Goal: Task Accomplishment & Management: Manage account settings

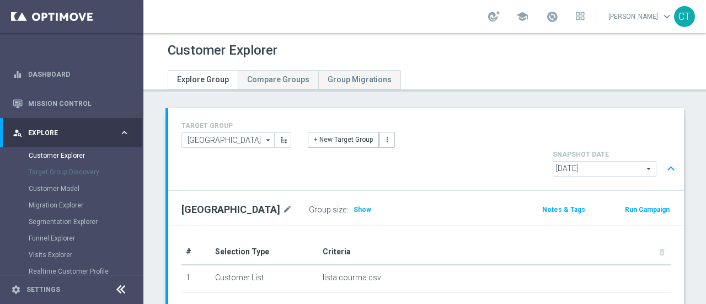
drag, startPoint x: 143, startPoint y: 170, endPoint x: 141, endPoint y: 188, distance: 18.3
click at [141, 188] on sidenavbar "equalizer Dashboard Mission Control" at bounding box center [71, 152] width 143 height 304
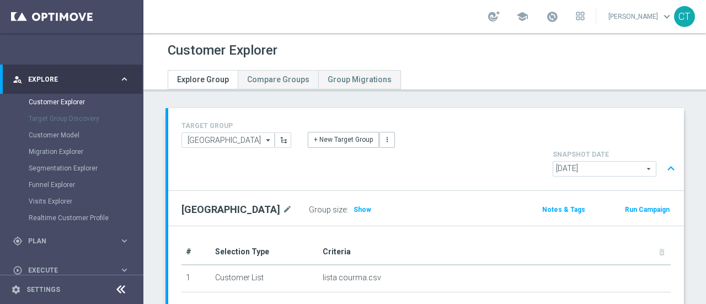
scroll to position [61, 0]
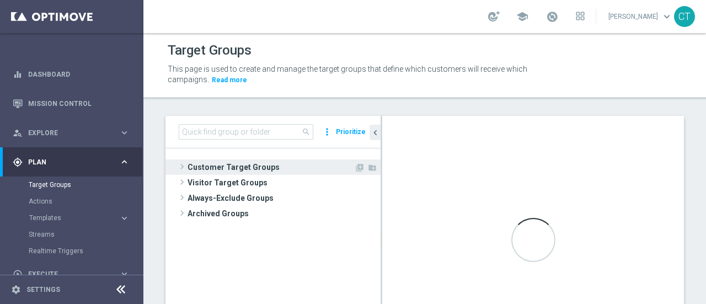
click at [260, 169] on span "Customer Target Groups" at bounding box center [271, 166] width 167 height 15
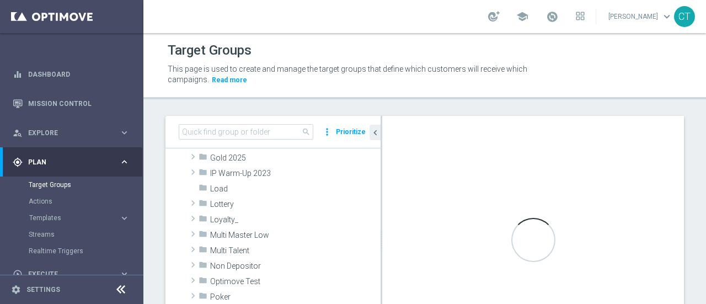
scroll to position [252, 0]
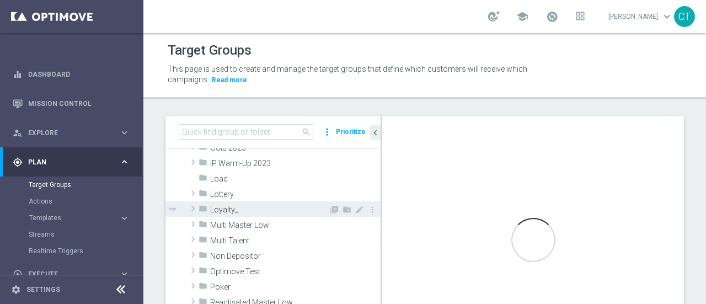
click at [230, 210] on span "Loyalty_" at bounding box center [269, 209] width 119 height 9
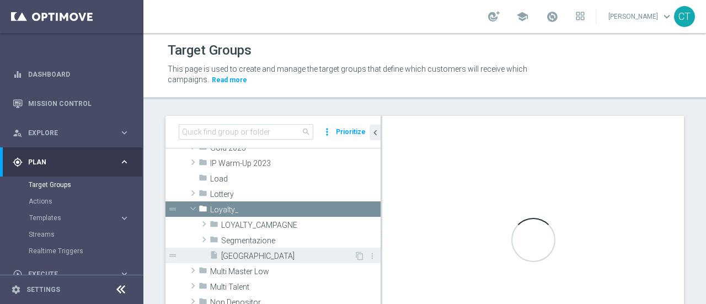
click at [244, 254] on span "[GEOGRAPHIC_DATA]" at bounding box center [287, 256] width 133 height 9
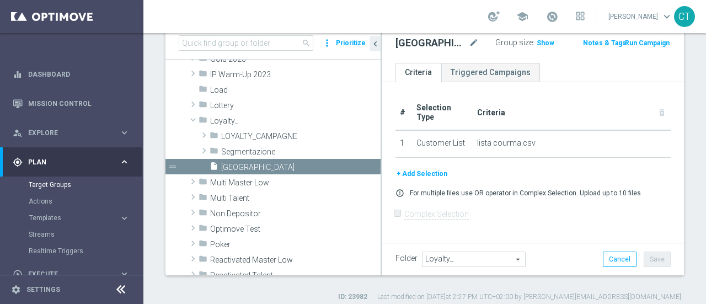
scroll to position [89, 0]
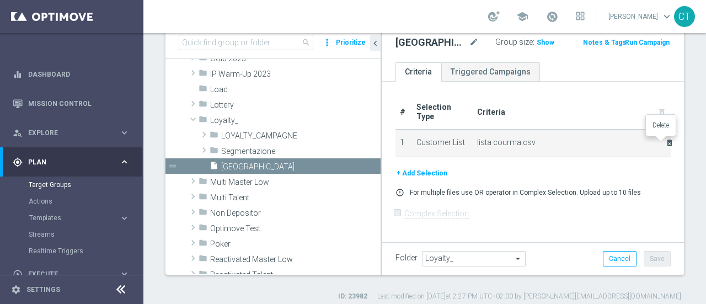
click at [665, 138] on icon "delete_forever" at bounding box center [669, 142] width 9 height 9
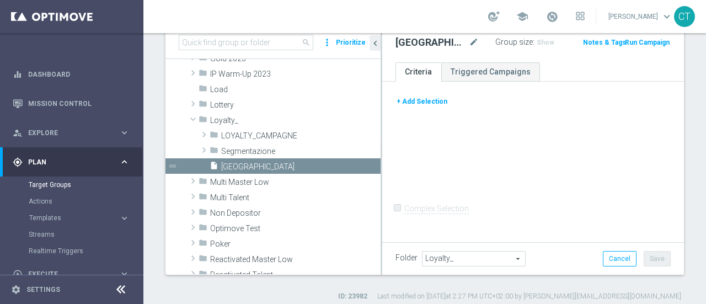
click at [413, 98] on button "+ Add Selection" at bounding box center [422, 101] width 53 height 12
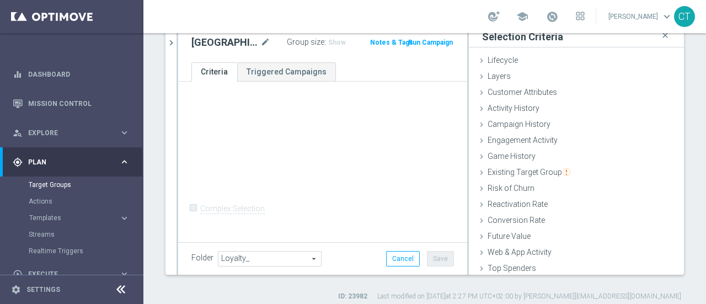
scroll to position [51, 0]
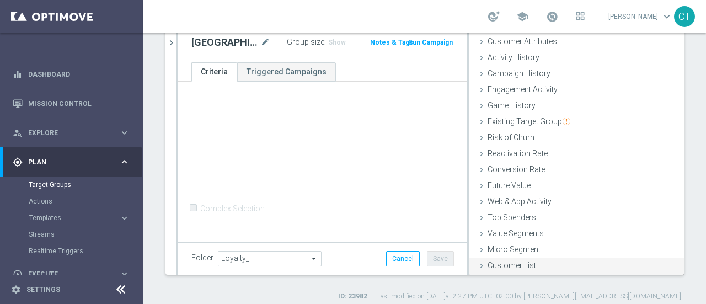
click at [509, 263] on span "Customer List" at bounding box center [512, 265] width 49 height 9
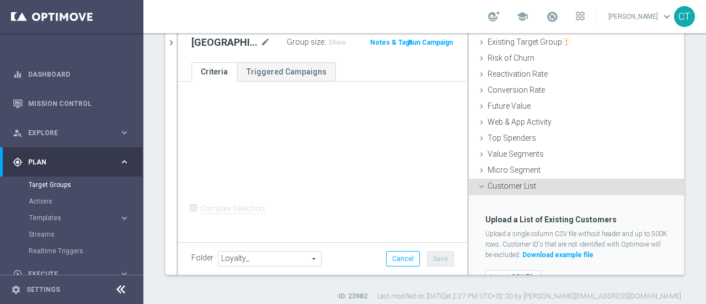
scroll to position [151, 0]
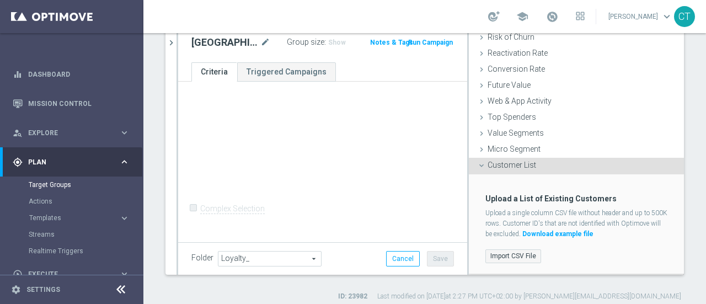
click at [511, 258] on label "Import CSV File" at bounding box center [514, 256] width 56 height 14
click at [0, 0] on input "Import CSV File" at bounding box center [0, 0] width 0 height 0
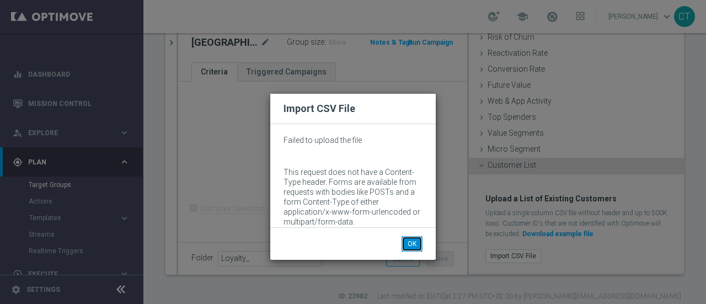
click at [413, 242] on button "OK" at bounding box center [412, 243] width 21 height 15
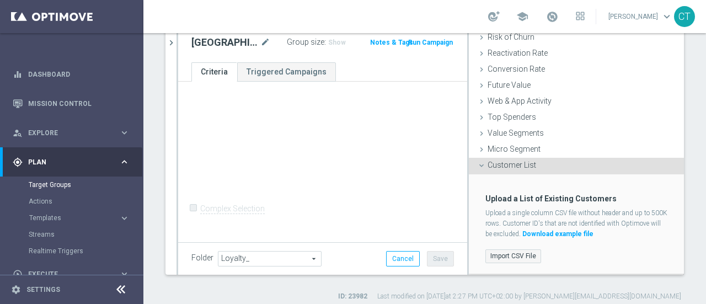
click at [493, 255] on label "Import CSV File" at bounding box center [514, 256] width 56 height 14
click at [0, 0] on input "Import CSV File" at bounding box center [0, 0] width 0 height 0
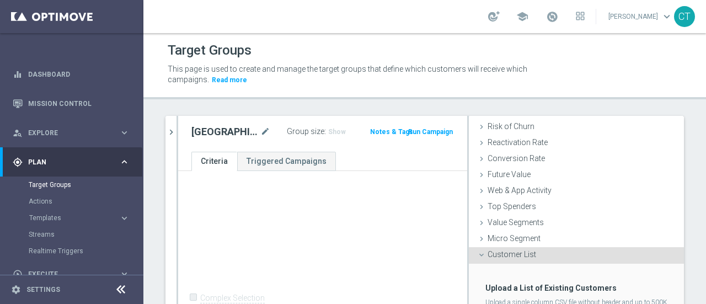
scroll to position [82, 0]
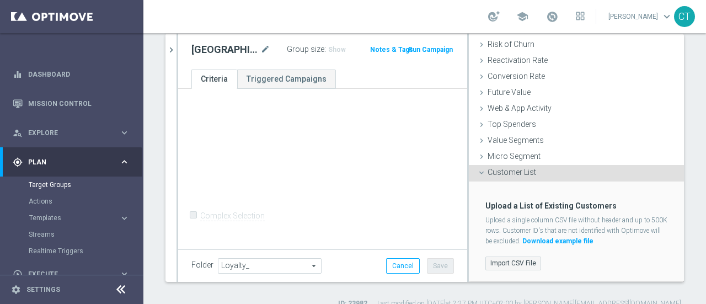
click at [506, 262] on label "Import CSV File" at bounding box center [514, 264] width 56 height 14
click at [0, 0] on input "Import CSV File" at bounding box center [0, 0] width 0 height 0
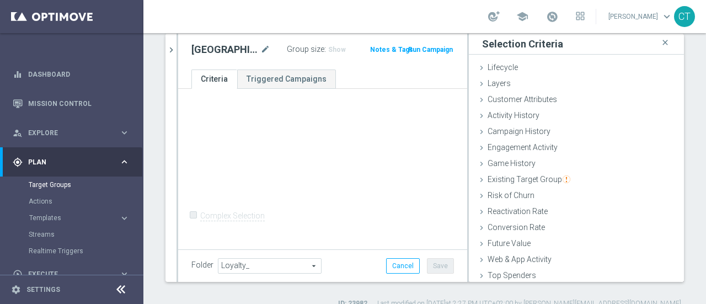
scroll to position [151, 0]
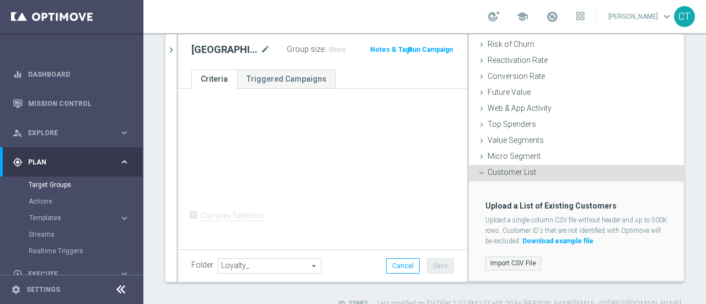
click at [513, 262] on label "Import CSV File" at bounding box center [514, 264] width 56 height 14
click at [0, 0] on input "Import CSV File" at bounding box center [0, 0] width 0 height 0
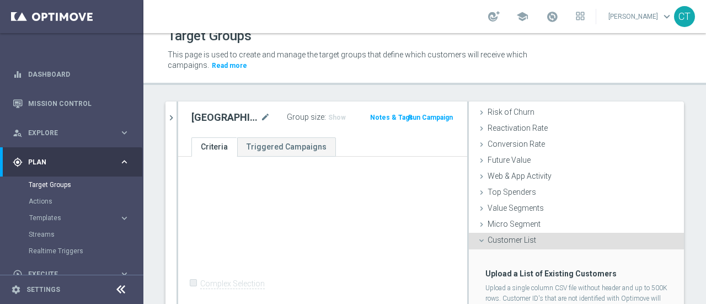
scroll to position [97, 0]
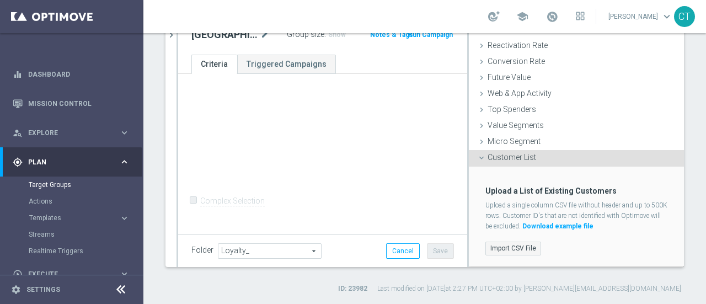
click at [504, 248] on label "Import CSV File" at bounding box center [514, 249] width 56 height 14
click at [0, 0] on input "Import CSV File" at bounding box center [0, 0] width 0 height 0
click at [333, 116] on div "+ Add Selection Complex Selection Invalid Expression" at bounding box center [322, 153] width 289 height 159
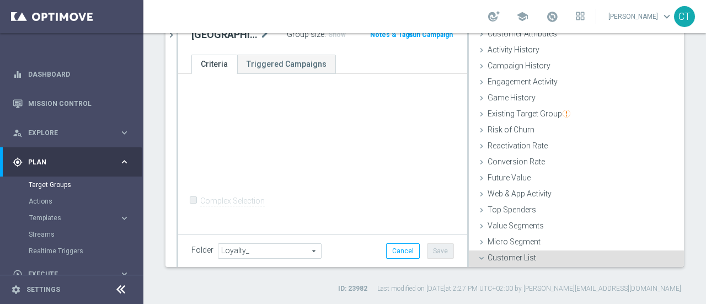
scroll to position [0, 0]
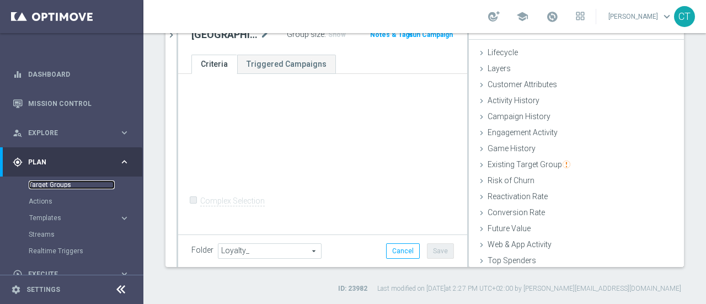
click at [60, 180] on link "Target Groups" at bounding box center [72, 184] width 86 height 9
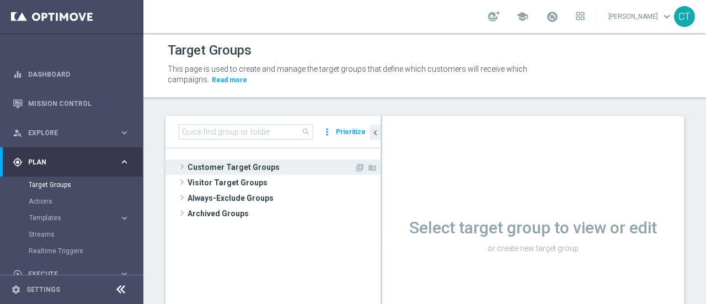
click at [230, 168] on span "Customer Target Groups" at bounding box center [271, 166] width 167 height 15
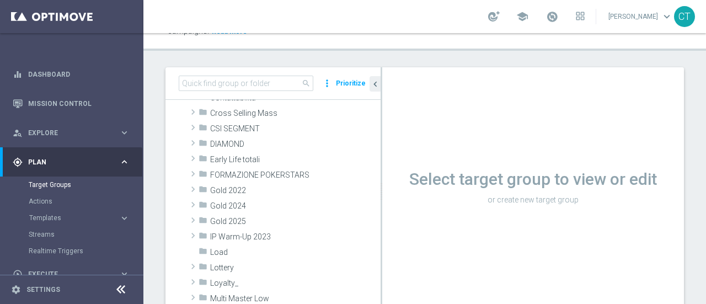
scroll to position [195, 0]
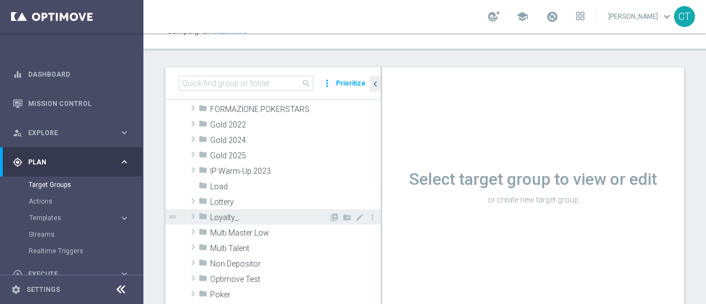
click at [238, 219] on span "Loyalty_" at bounding box center [269, 217] width 119 height 9
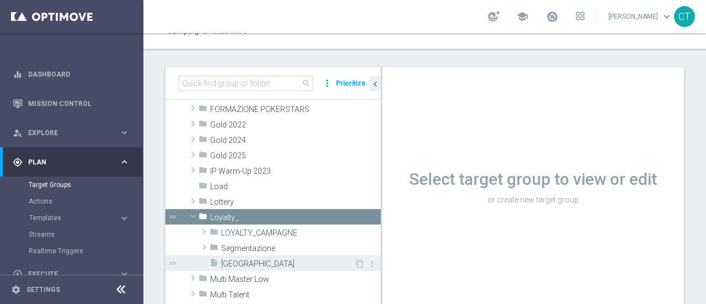
click at [243, 265] on span "[GEOGRAPHIC_DATA]" at bounding box center [287, 263] width 133 height 9
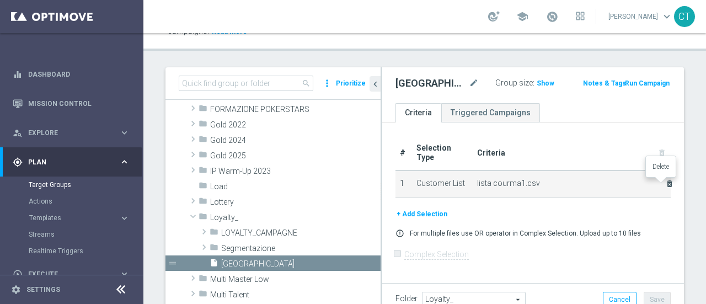
click at [665, 183] on icon "delete_forever" at bounding box center [669, 183] width 9 height 9
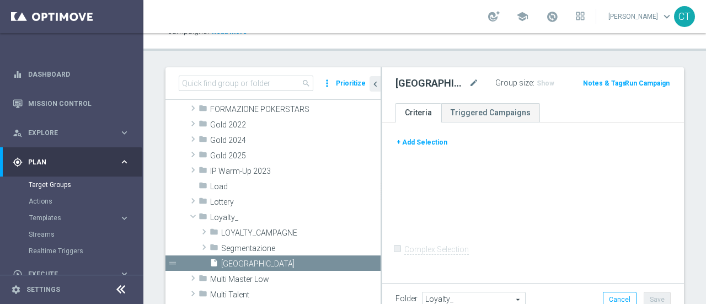
click at [434, 141] on button "+ Add Selection" at bounding box center [422, 142] width 53 height 12
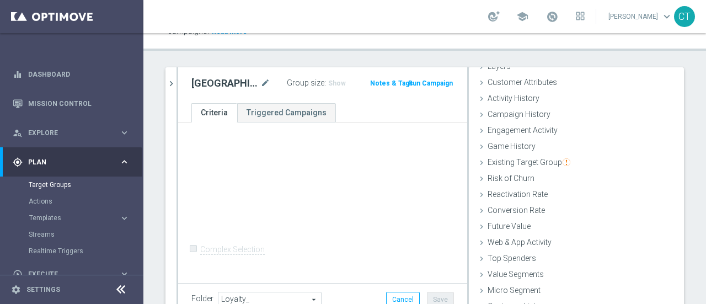
scroll to position [97, 0]
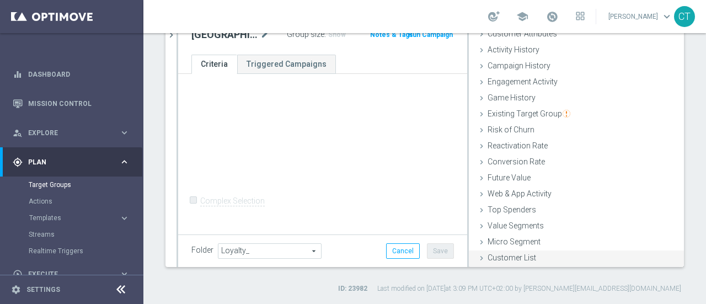
click at [520, 259] on span "Customer List" at bounding box center [512, 257] width 49 height 9
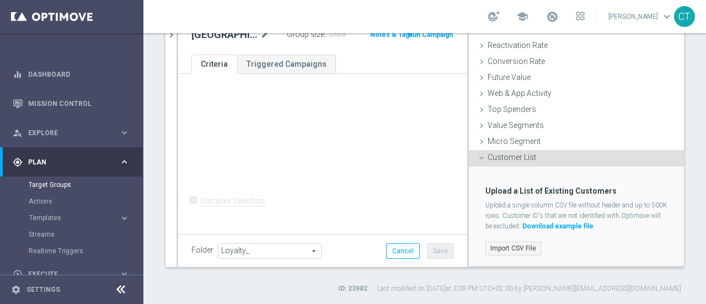
click at [514, 247] on label "Import CSV File" at bounding box center [514, 249] width 56 height 14
click at [0, 0] on input "Import CSV File" at bounding box center [0, 0] width 0 height 0
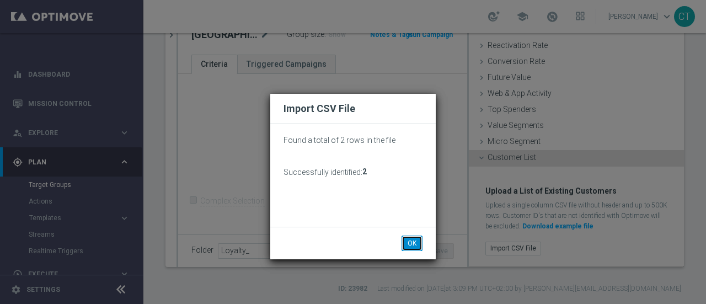
click at [415, 246] on button "OK" at bounding box center [412, 243] width 21 height 15
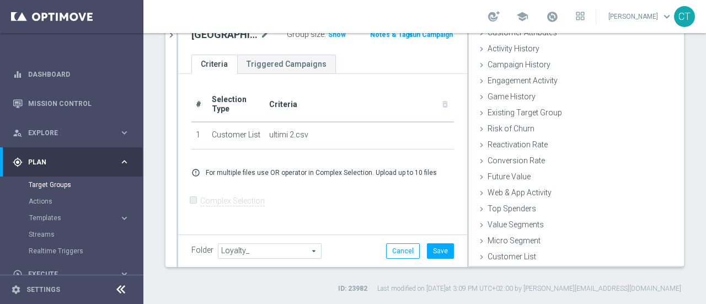
scroll to position [51, 0]
click at [431, 251] on button "Save" at bounding box center [440, 250] width 27 height 15
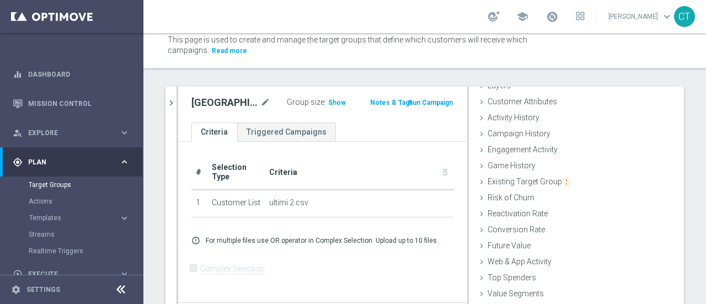
scroll to position [30, 0]
click at [328, 100] on span "Show" at bounding box center [337, 102] width 18 height 8
click at [329, 99] on span "2" at bounding box center [332, 103] width 6 height 10
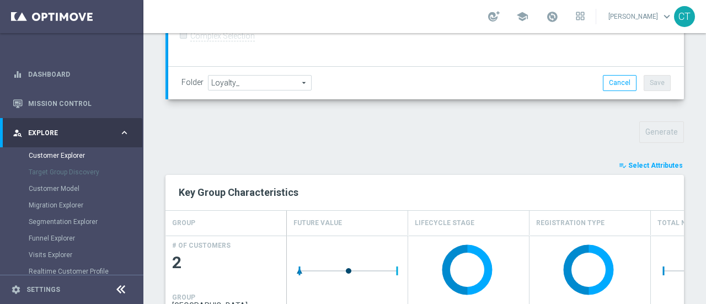
scroll to position [335, 0]
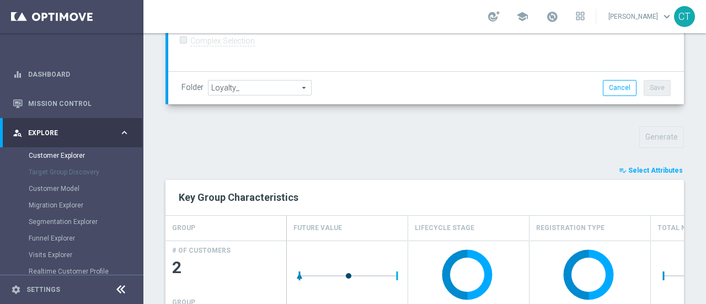
click at [639, 167] on span "Select Attributes" at bounding box center [655, 171] width 55 height 8
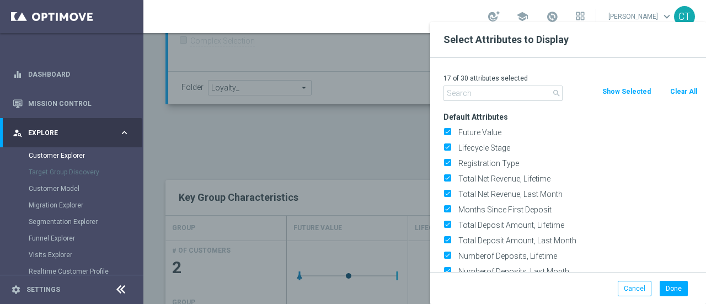
click at [683, 89] on button "Clear All" at bounding box center [683, 92] width 29 height 12
checkbox input "false"
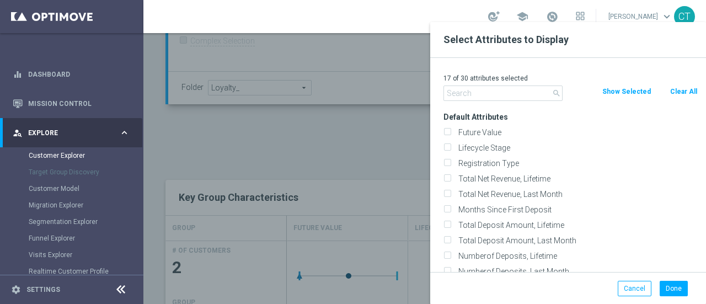
checkbox input "false"
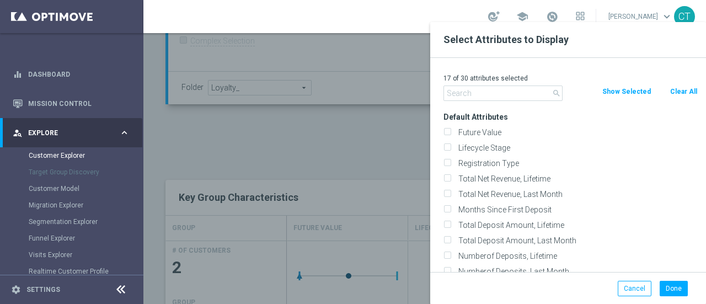
checkbox input "false"
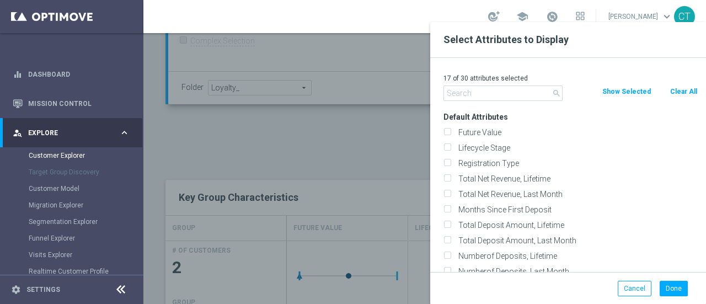
checkbox input "false"
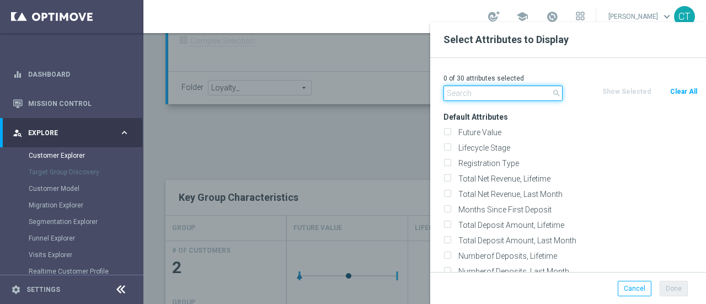
click at [503, 88] on input "text" at bounding box center [503, 93] width 119 height 15
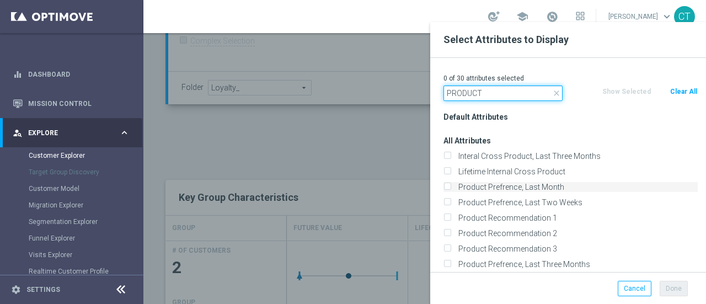
type input "PRODUCT"
click at [446, 186] on input "Product Prefrence, Last Month" at bounding box center [447, 188] width 7 height 7
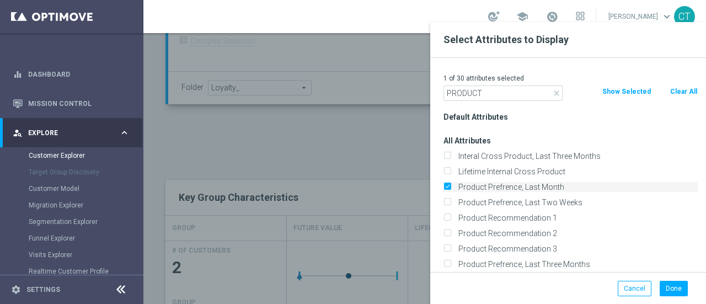
click at [446, 186] on input "Product Prefrence, Last Month" at bounding box center [447, 188] width 7 height 7
checkbox input "false"
click at [446, 264] on input "Product Prefrence, Last Three Months" at bounding box center [447, 265] width 7 height 7
checkbox input "true"
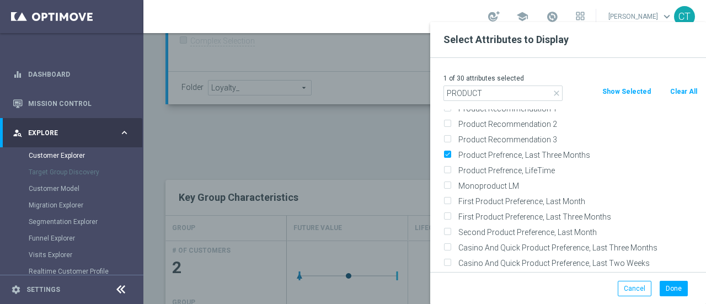
scroll to position [108, 0]
click at [448, 216] on input "First Product Preference, Last Three Months" at bounding box center [447, 219] width 7 height 7
checkbox input "true"
click at [448, 200] on input "First Product Preference, Last Month" at bounding box center [447, 203] width 7 height 7
checkbox input "true"
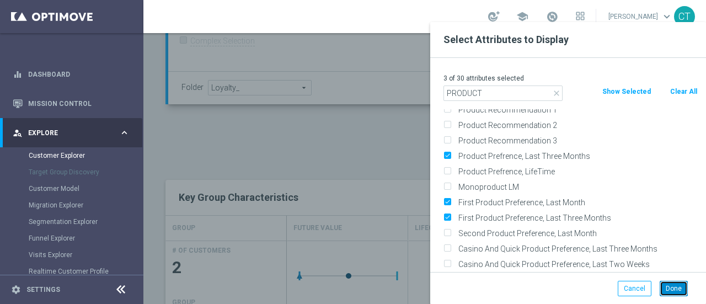
click at [669, 288] on button "Done" at bounding box center [674, 288] width 28 height 15
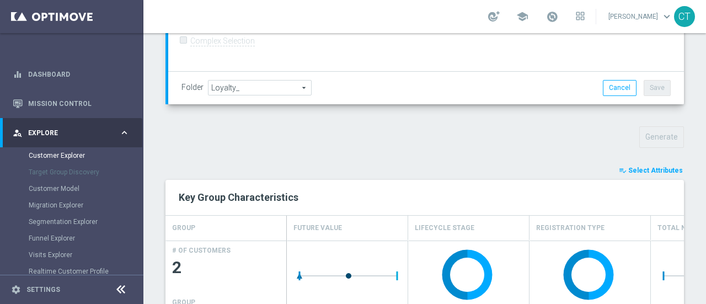
type input "Search"
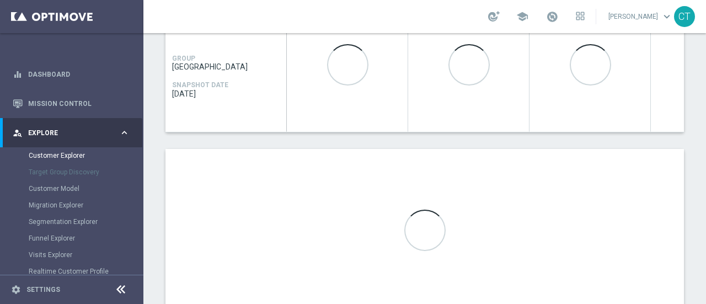
scroll to position [584, 0]
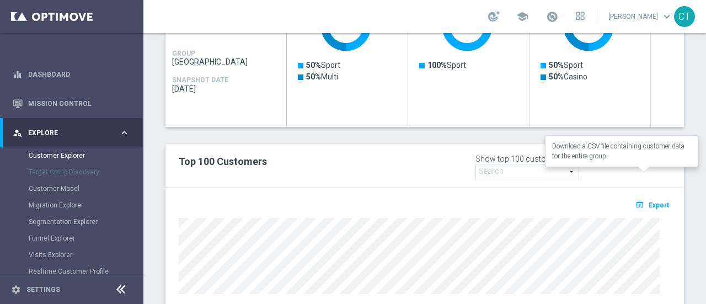
click at [659, 201] on span "Export" at bounding box center [659, 205] width 20 height 8
click at [657, 201] on span "Export" at bounding box center [659, 205] width 20 height 8
